Goal: Navigation & Orientation: Find specific page/section

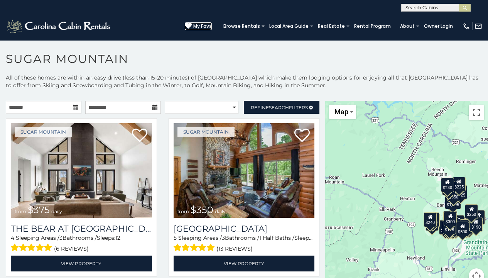
click at [202, 26] on span "My Favs" at bounding box center [202, 26] width 19 height 7
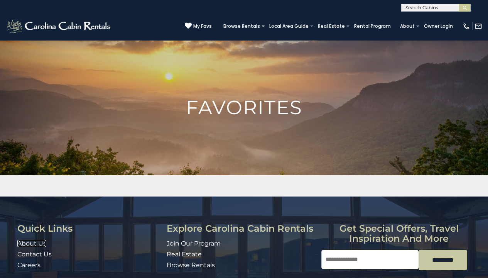
click at [32, 243] on link "About Us" at bounding box center [31, 242] width 29 height 7
